Goal: Information Seeking & Learning: Learn about a topic

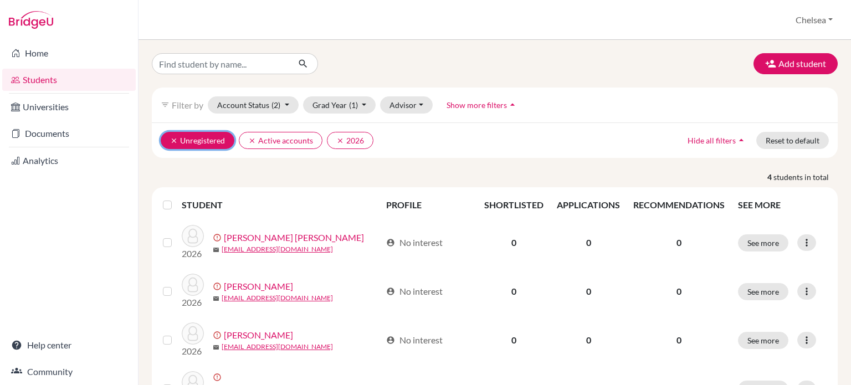
click at [175, 143] on icon "clear" at bounding box center [174, 141] width 8 height 8
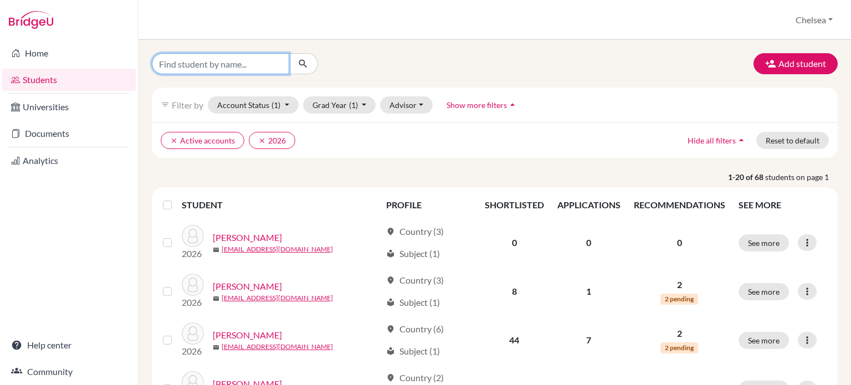
click at [210, 64] on input "Find student by name..." at bounding box center [220, 63] width 137 height 21
type input "[PERSON_NAME]"
click at [301, 63] on icon "submit" at bounding box center [302, 63] width 11 height 11
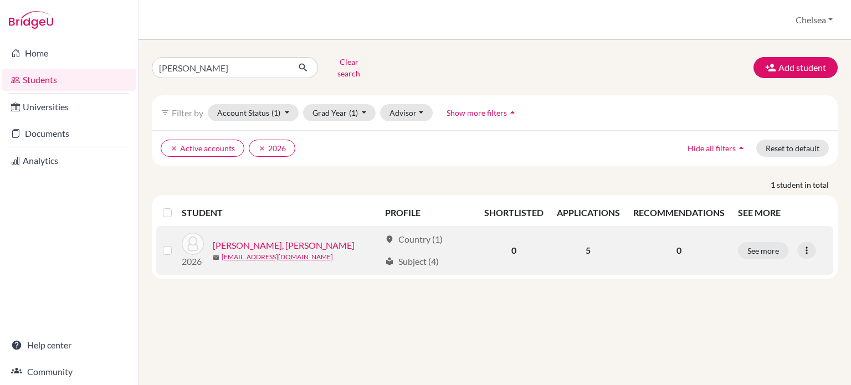
click at [275, 240] on link "[PERSON_NAME], [PERSON_NAME]" at bounding box center [284, 245] width 142 height 13
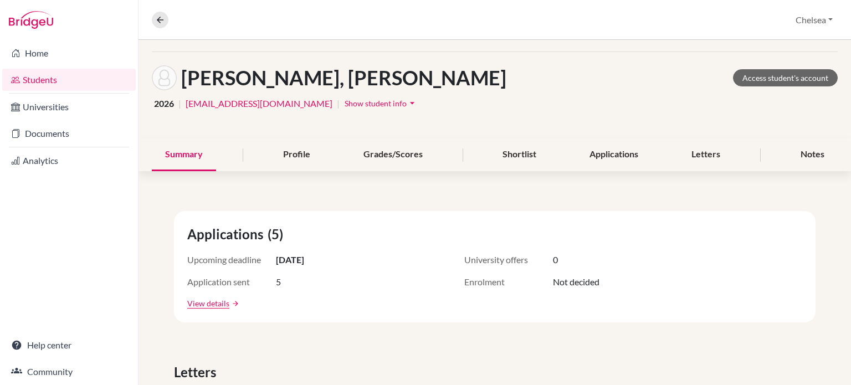
scroll to position [55, 0]
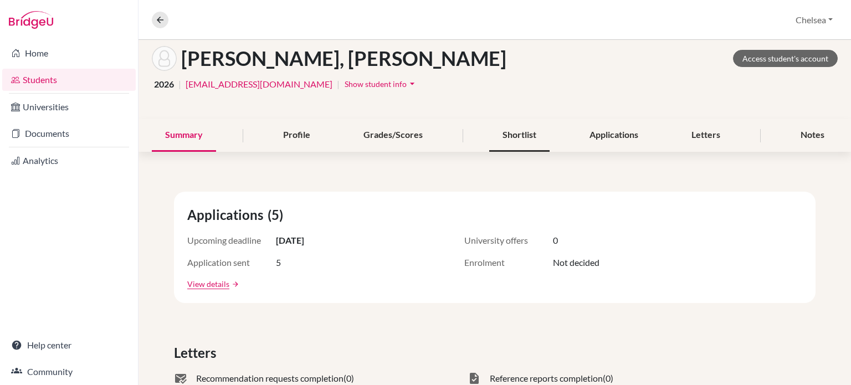
click at [501, 137] on div "Shortlist" at bounding box center [519, 135] width 60 height 33
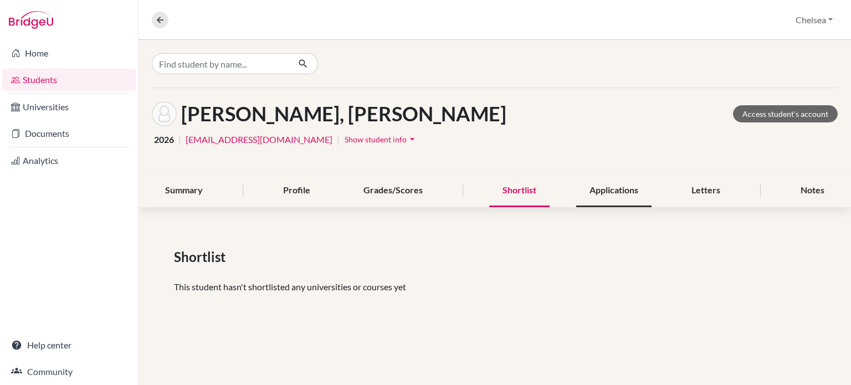
click at [610, 197] on div "Applications" at bounding box center [613, 190] width 75 height 33
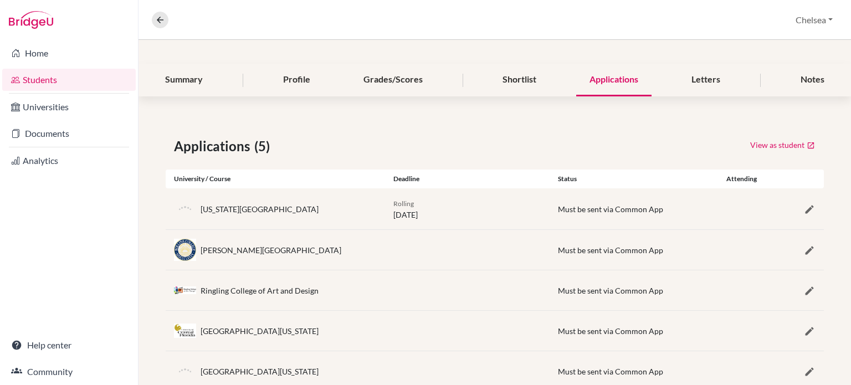
scroll to position [142, 0]
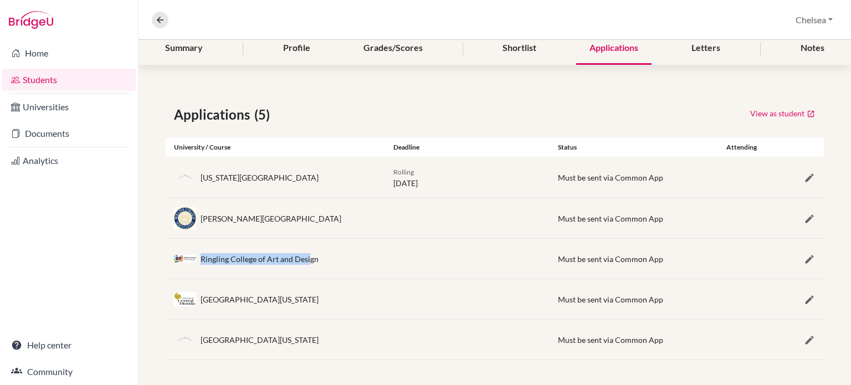
drag, startPoint x: 203, startPoint y: 259, endPoint x: 310, endPoint y: 270, distance: 108.0
click at [307, 263] on div "Ringling College of Art and Design" at bounding box center [259, 259] width 118 height 12
click at [313, 314] on div "[GEOGRAPHIC_DATA][US_STATE] Must be sent via Common App" at bounding box center [495, 299] width 658 height 40
drag, startPoint x: 289, startPoint y: 342, endPoint x: 201, endPoint y: 342, distance: 88.1
click at [201, 342] on div "[GEOGRAPHIC_DATA][US_STATE]" at bounding box center [275, 339] width 219 height 22
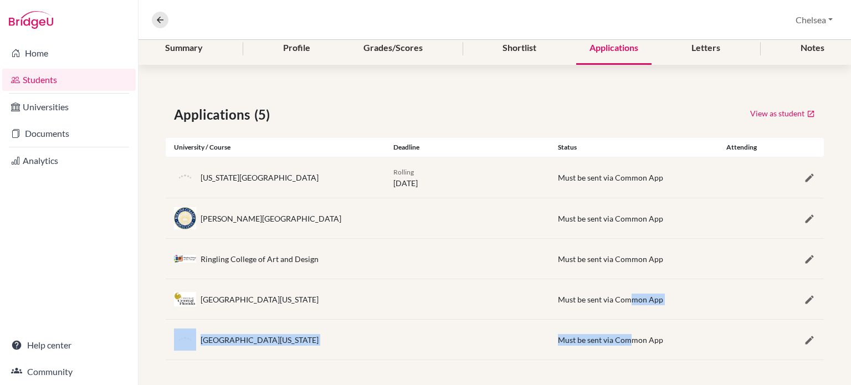
drag, startPoint x: 624, startPoint y: 323, endPoint x: 617, endPoint y: 357, distance: 35.1
click at [617, 357] on div "Applications (5) View as student University / Course Deadline Status Attending …" at bounding box center [494, 232] width 712 height 308
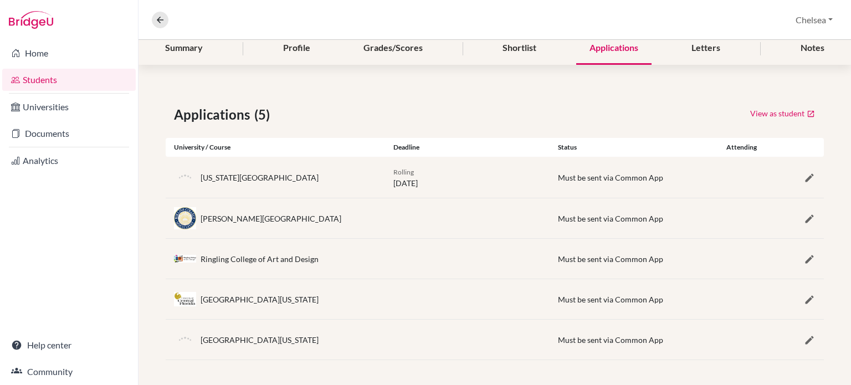
click at [523, 269] on div "Ringling College of Art and Design Must be sent via Common App" at bounding box center [495, 259] width 658 height 40
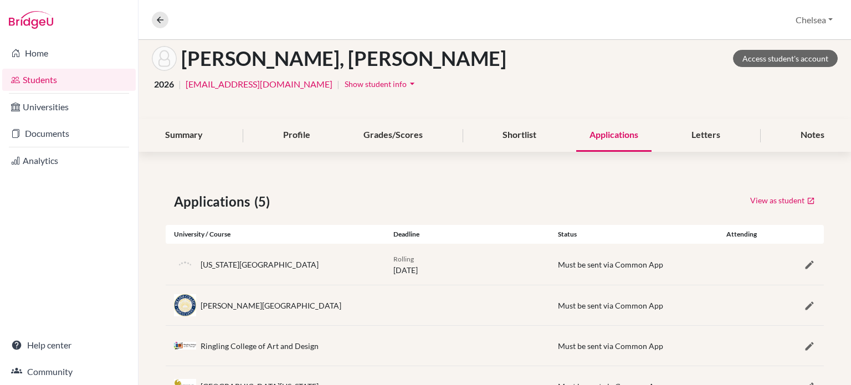
scroll to position [0, 0]
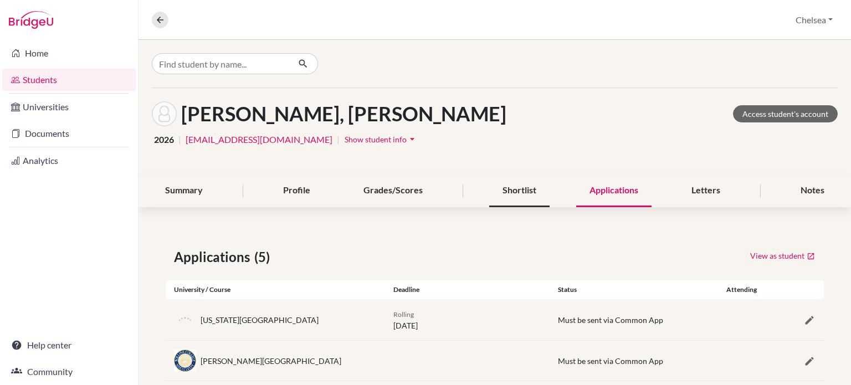
click at [520, 188] on div "Shortlist" at bounding box center [519, 190] width 60 height 33
